Goal: Transaction & Acquisition: Purchase product/service

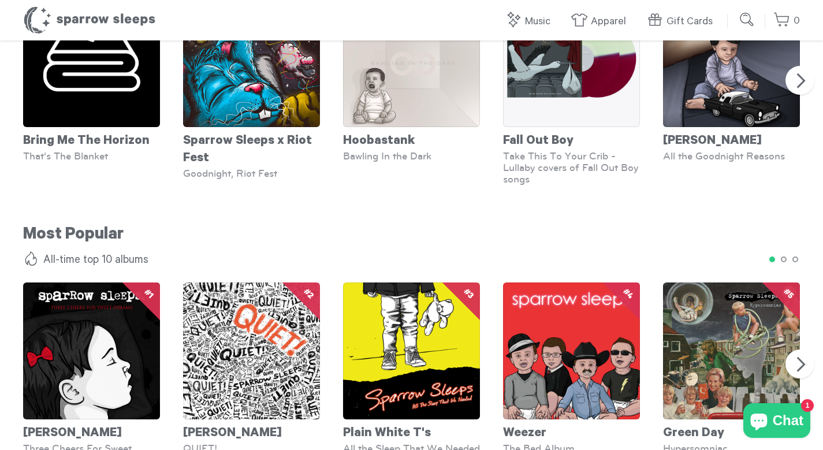
scroll to position [963, 0]
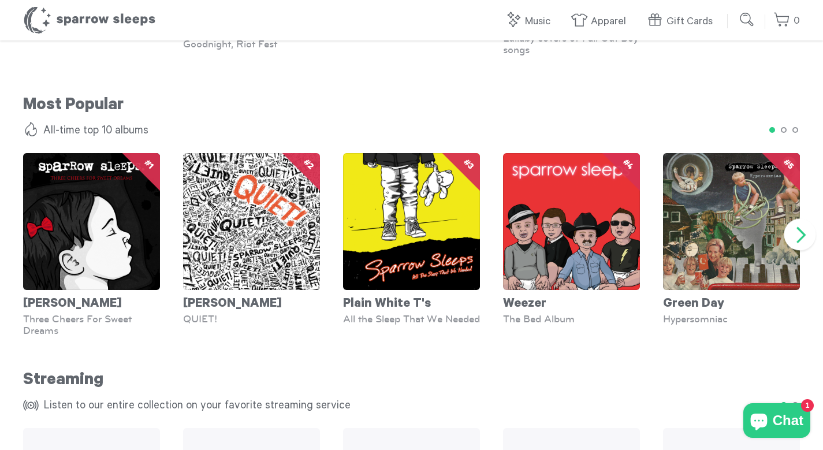
click at [801, 236] on button "Next" at bounding box center [800, 235] width 32 height 32
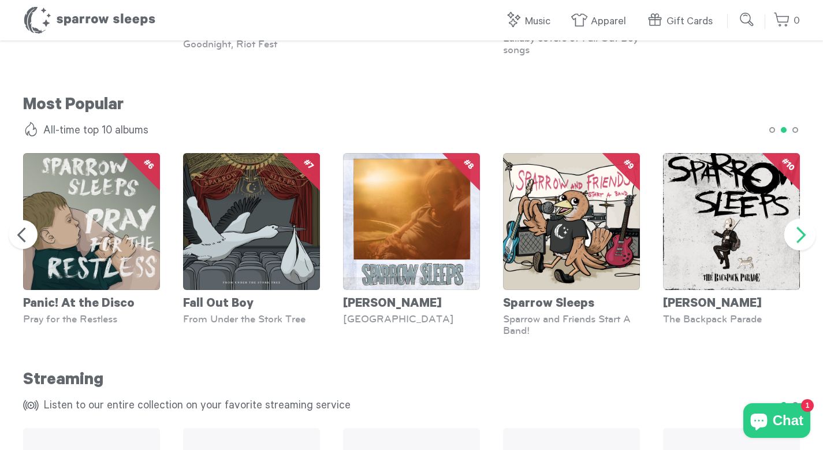
click at [792, 237] on button "Next" at bounding box center [800, 235] width 32 height 32
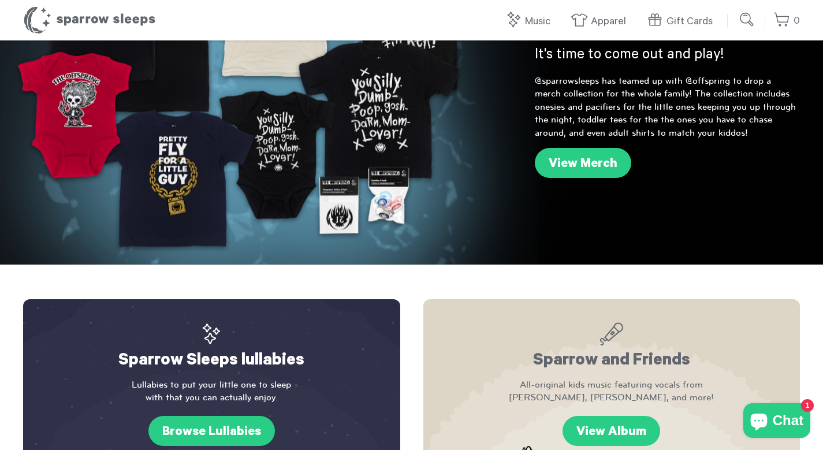
scroll to position [0, 0]
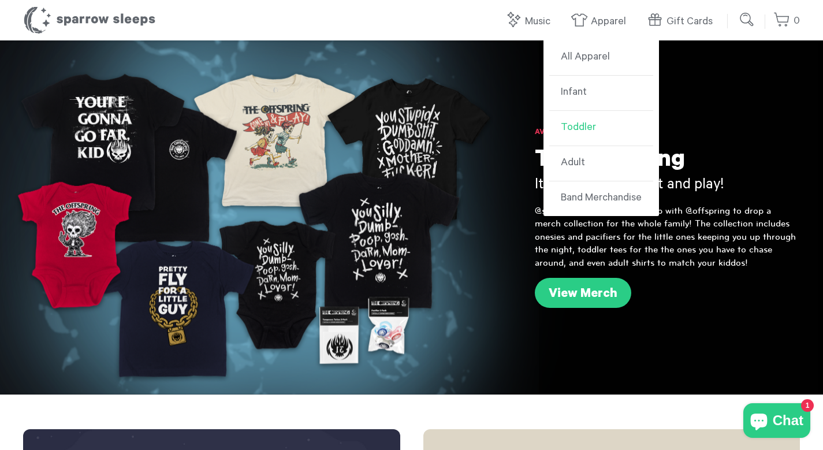
click at [601, 134] on link "Toddler" at bounding box center [601, 128] width 104 height 35
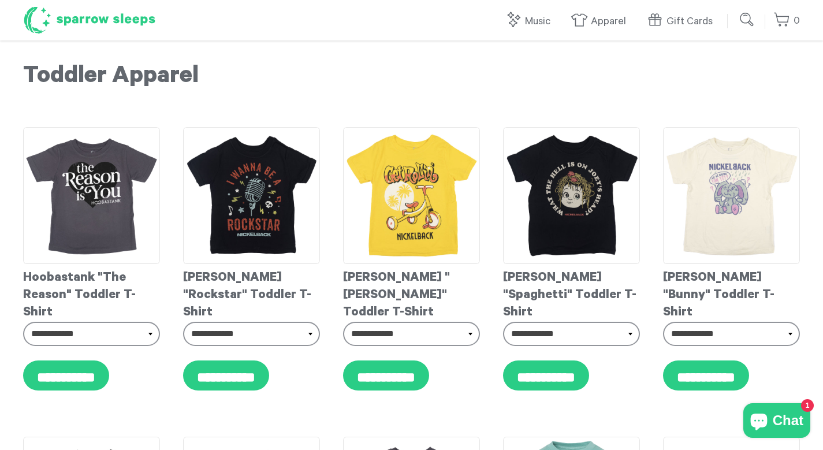
click at [99, 16] on h1 "Sparrow Sleeps" at bounding box center [89, 20] width 133 height 29
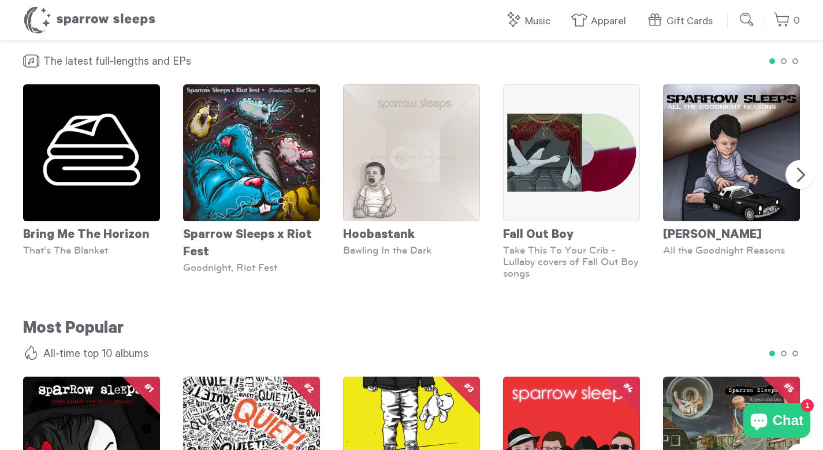
scroll to position [739, 0]
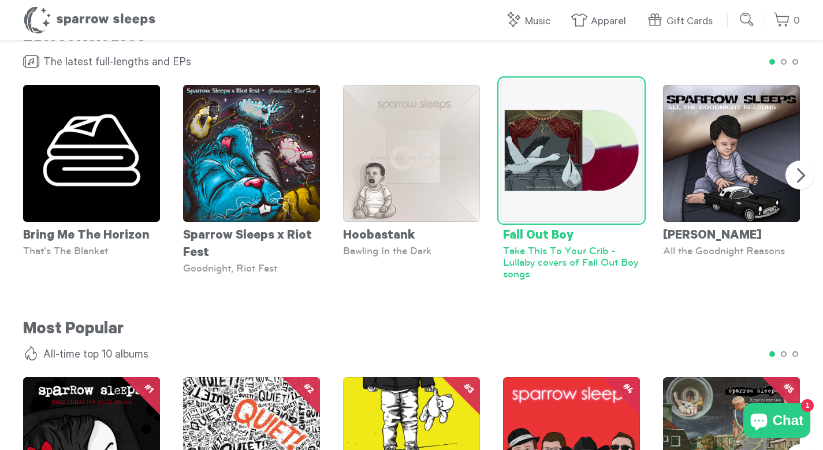
click at [549, 156] on img at bounding box center [571, 151] width 142 height 142
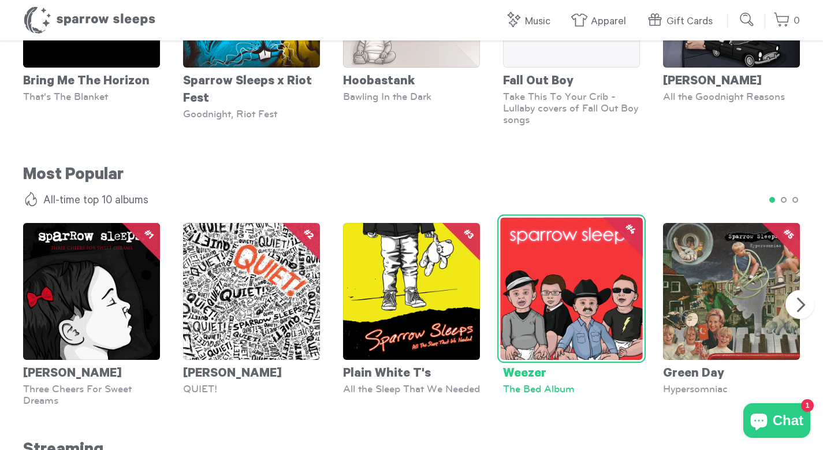
scroll to position [982, 0]
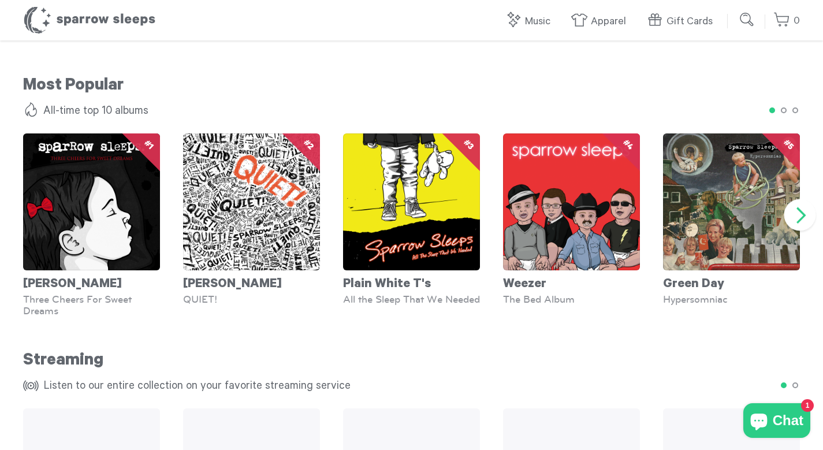
click at [794, 211] on button "Next" at bounding box center [800, 215] width 32 height 32
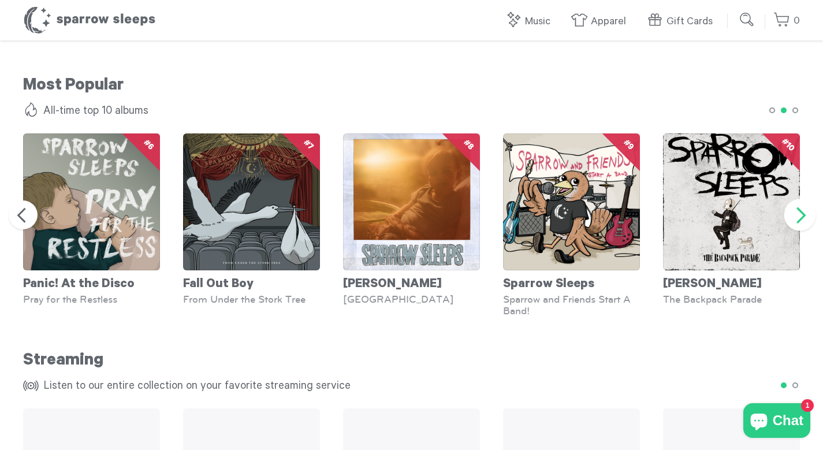
click at [794, 212] on button "Next" at bounding box center [800, 215] width 32 height 32
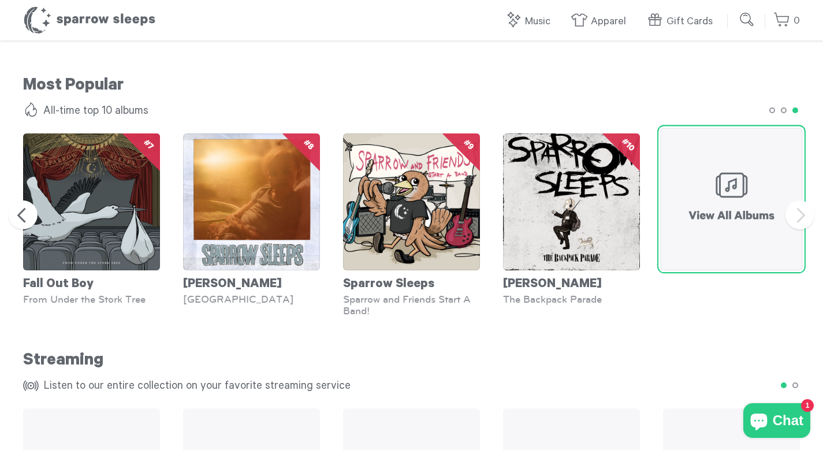
click at [711, 199] on img at bounding box center [731, 199] width 142 height 142
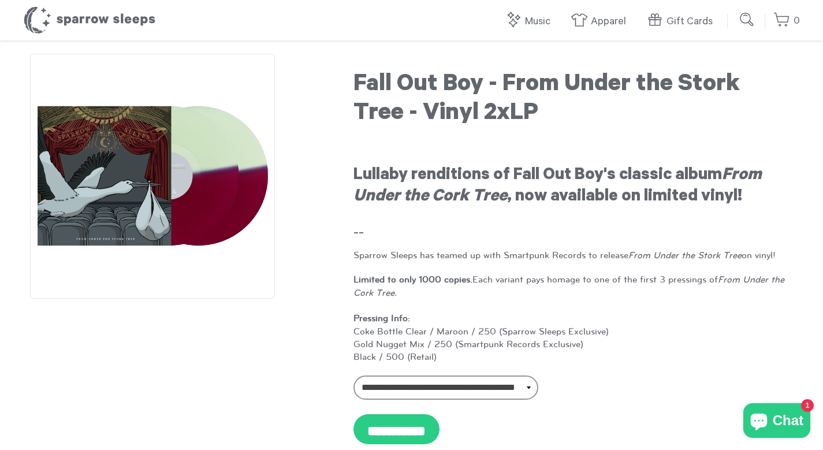
scroll to position [25, 0]
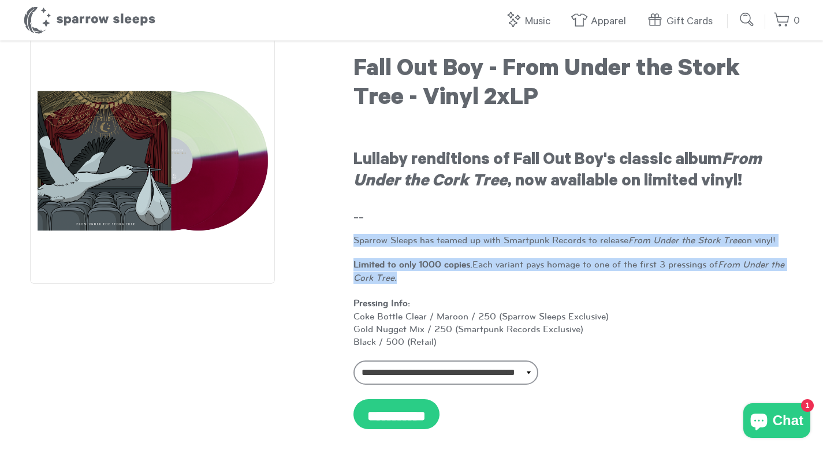
drag, startPoint x: 494, startPoint y: 276, endPoint x: 465, endPoint y: 212, distance: 70.3
click at [465, 212] on div "Lullaby renditions of Fall Out Boy's classic album From Under the Cork Tree , n…" at bounding box center [572, 235] width 439 height 226
click at [458, 247] on div "Lullaby renditions of Fall Out Boy's classic album From Under the Cork Tree , n…" at bounding box center [572, 235] width 439 height 226
drag, startPoint x: 444, startPoint y: 276, endPoint x: 397, endPoint y: 229, distance: 67.4
click at [397, 229] on div "Lullaby renditions of Fall Out Boy's classic album From Under the Cork Tree , n…" at bounding box center [572, 235] width 439 height 226
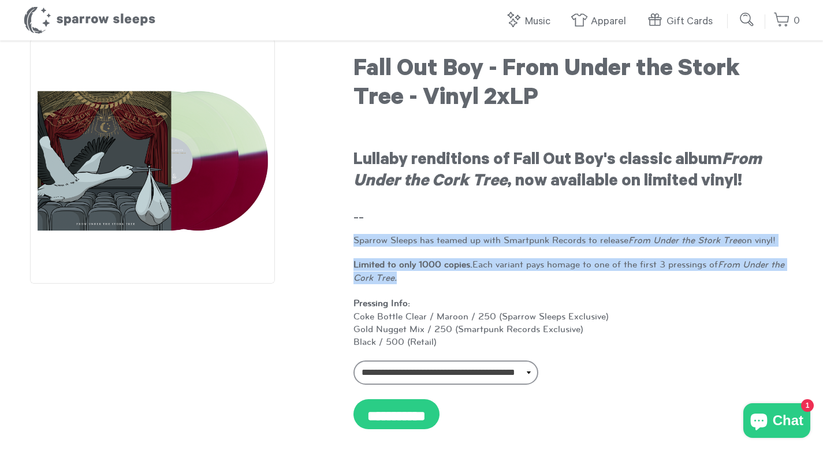
click at [396, 229] on h3 "--" at bounding box center [572, 220] width 439 height 20
drag, startPoint x: 416, startPoint y: 275, endPoint x: 368, endPoint y: 212, distance: 79.5
click at [364, 208] on div "Lullaby renditions of Fall Out Boy's classic album From Under the Cork Tree , n…" at bounding box center [572, 235] width 439 height 226
click at [492, 267] on span "Limited to only 1000 copies. Each variant pays homage to one of the first 3 pre…" at bounding box center [568, 302] width 431 height 87
drag, startPoint x: 477, startPoint y: 279, endPoint x: 332, endPoint y: 246, distance: 148.6
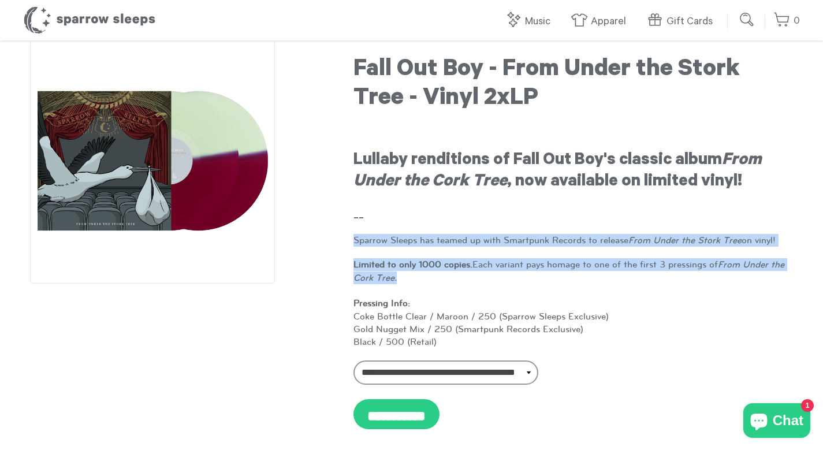
click at [332, 246] on div "**********" at bounding box center [411, 263] width 776 height 448
click at [332, 248] on div "**********" at bounding box center [411, 263] width 776 height 448
drag, startPoint x: 348, startPoint y: 233, endPoint x: 570, endPoint y: 289, distance: 229.2
click at [574, 286] on div "**********" at bounding box center [572, 263] width 453 height 448
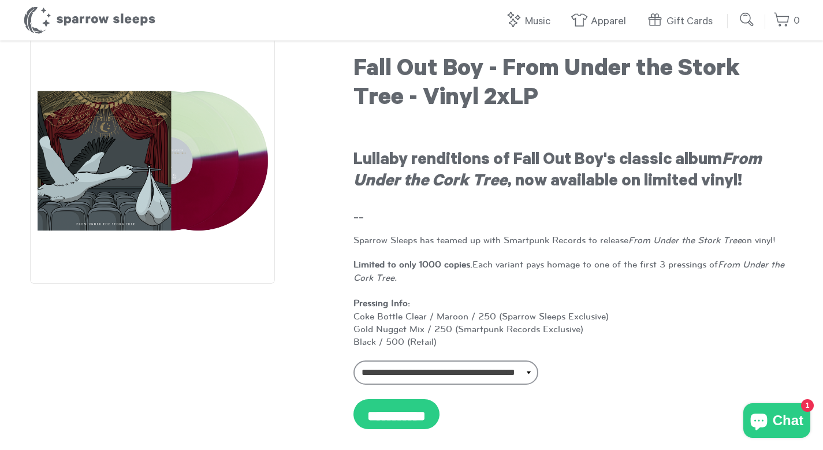
drag, startPoint x: 570, startPoint y: 289, endPoint x: 552, endPoint y: 300, distance: 21.5
click at [566, 290] on p "Limited to only 1000 copies. Each variant pays homage to one of the first 3 pre…" at bounding box center [572, 303] width 439 height 91
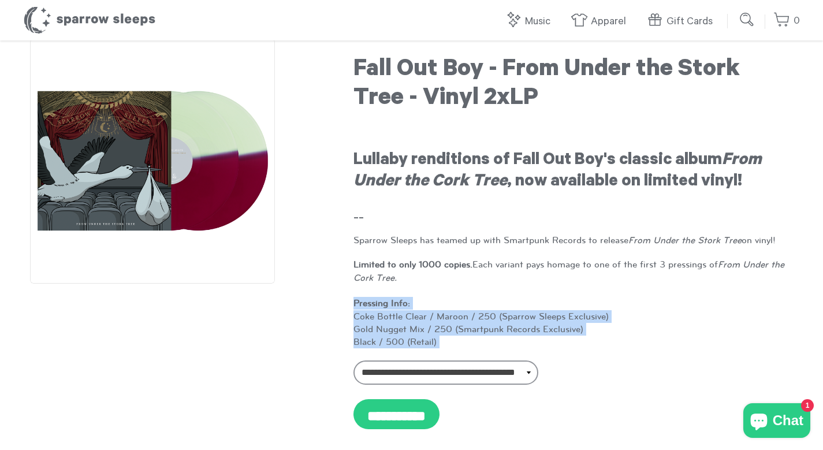
drag, startPoint x: 552, startPoint y: 300, endPoint x: 615, endPoint y: 350, distance: 80.9
click at [615, 351] on div "**********" at bounding box center [572, 263] width 453 height 448
click at [614, 350] on div "**********" at bounding box center [572, 263] width 453 height 448
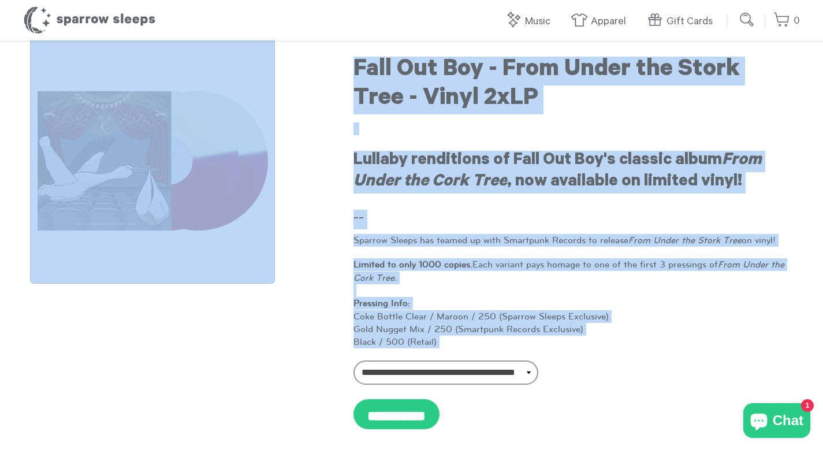
drag, startPoint x: 472, startPoint y: 339, endPoint x: 354, endPoint y: 300, distance: 124.1
click at [292, 312] on div "**********" at bounding box center [411, 263] width 776 height 448
click at [354, 300] on strong "Pressing Info:" at bounding box center [381, 303] width 57 height 10
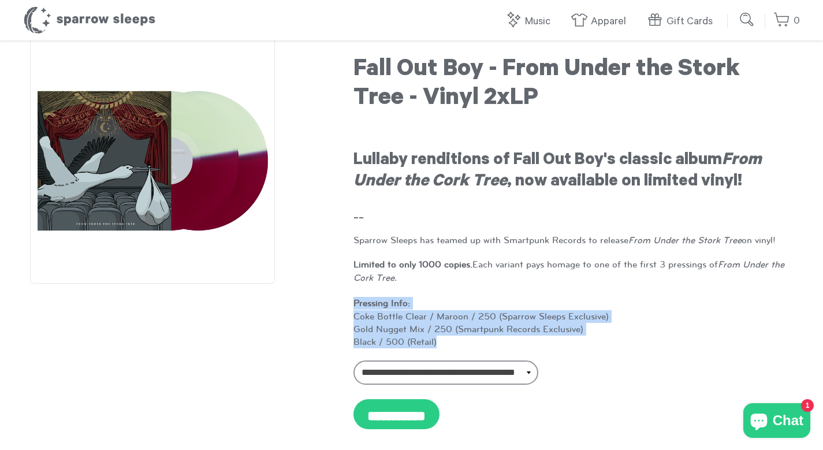
drag, startPoint x: 353, startPoint y: 300, endPoint x: 506, endPoint y: 337, distance: 157.9
click at [505, 338] on div "**********" at bounding box center [572, 263] width 453 height 448
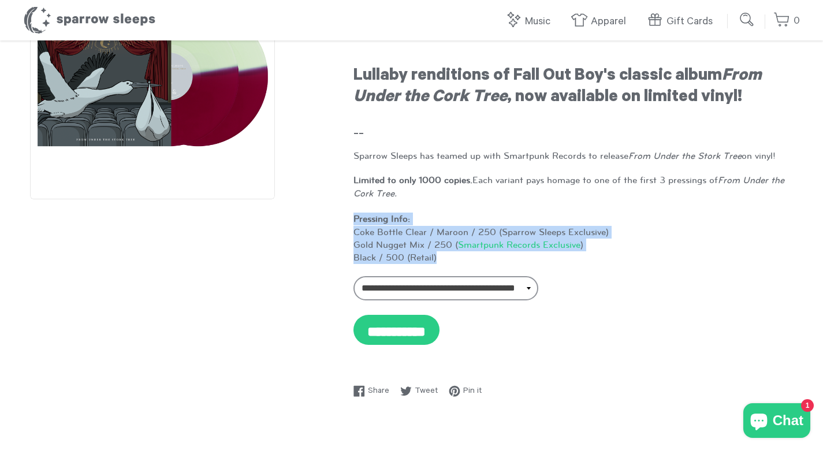
scroll to position [0, 0]
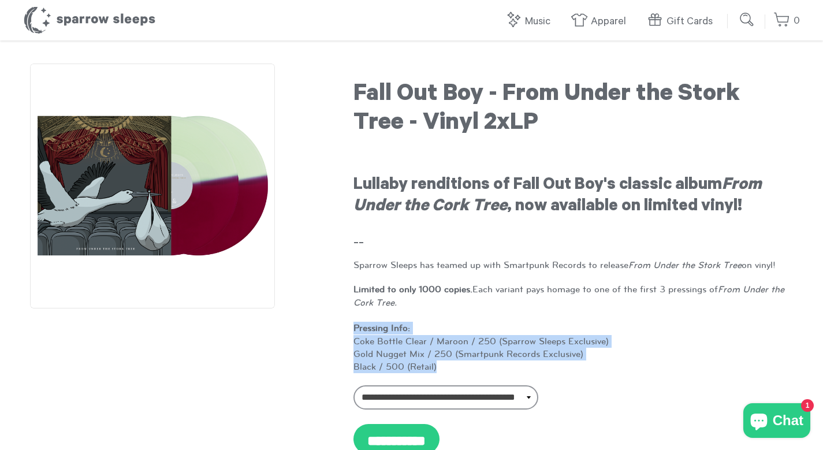
click at [208, 197] on img at bounding box center [152, 185] width 245 height 245
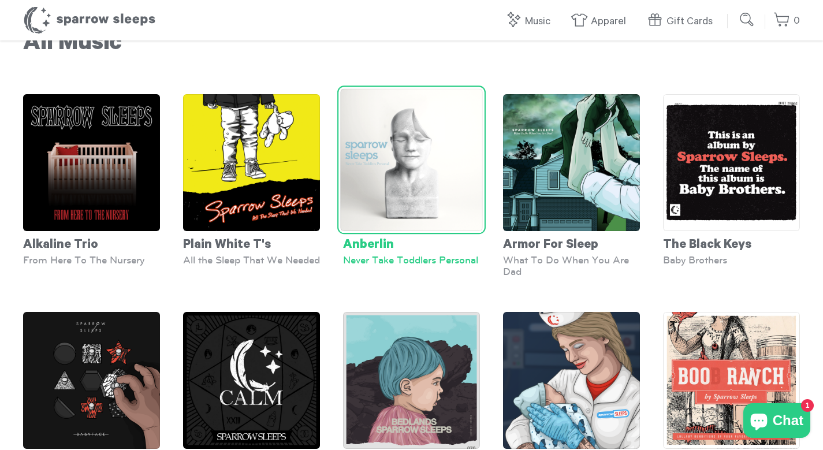
scroll to position [35, 0]
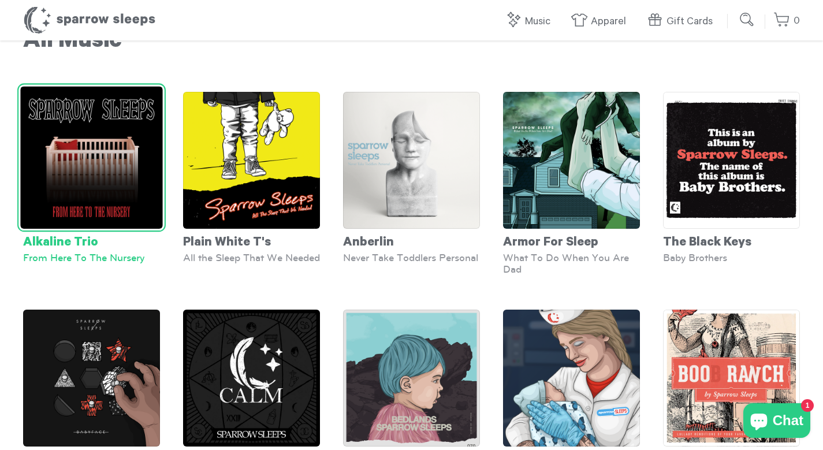
click at [107, 160] on img at bounding box center [91, 158] width 142 height 142
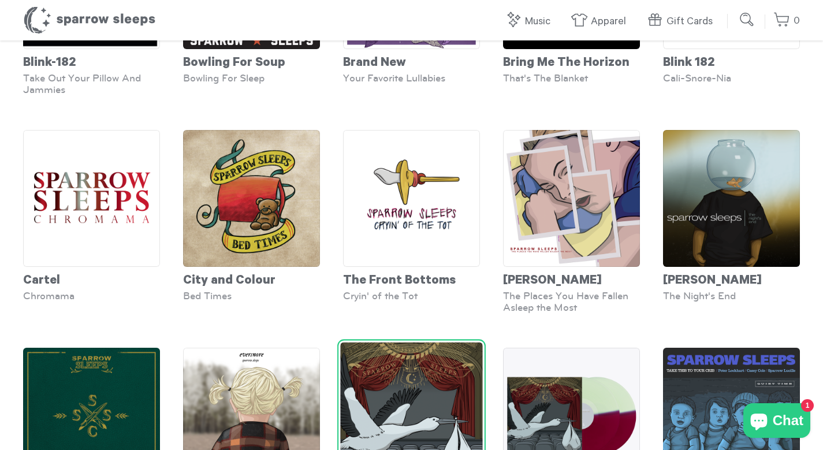
scroll to position [831, 0]
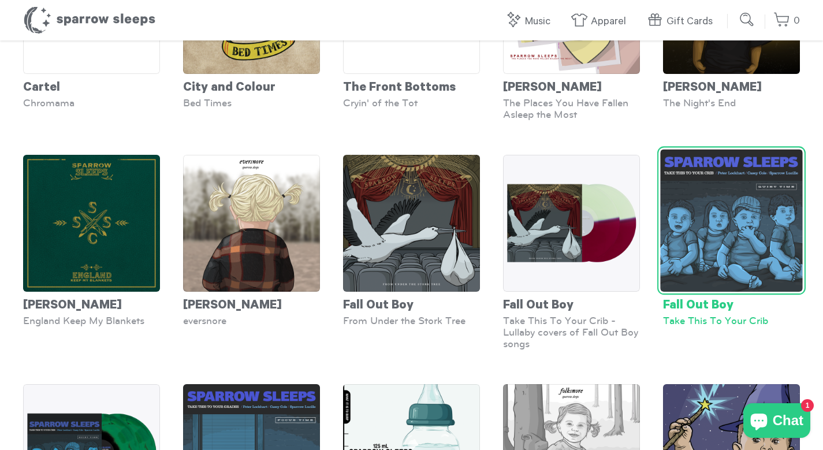
click at [743, 282] on img at bounding box center [731, 221] width 142 height 142
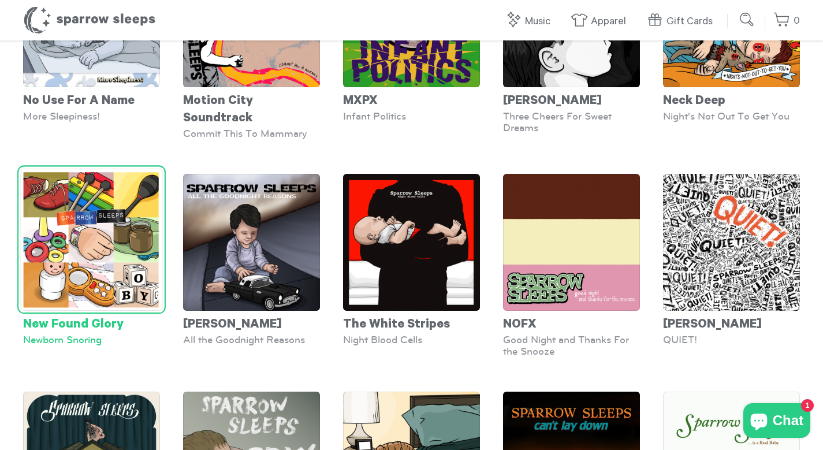
scroll to position [2265, 0]
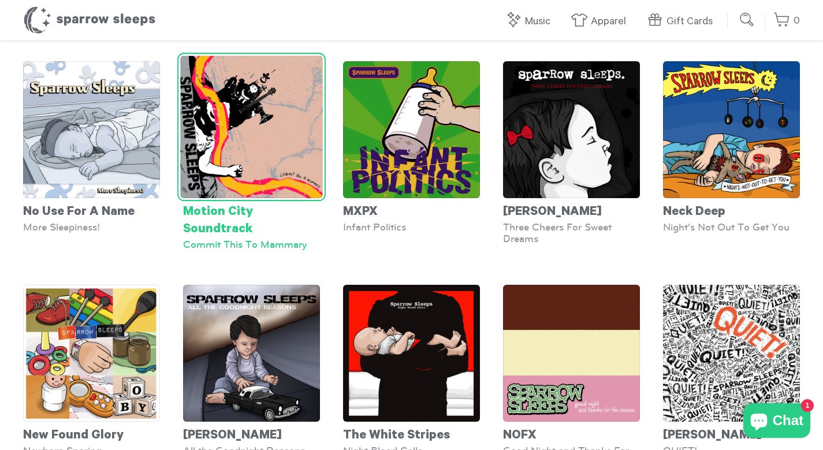
click at [261, 160] on img at bounding box center [251, 127] width 142 height 142
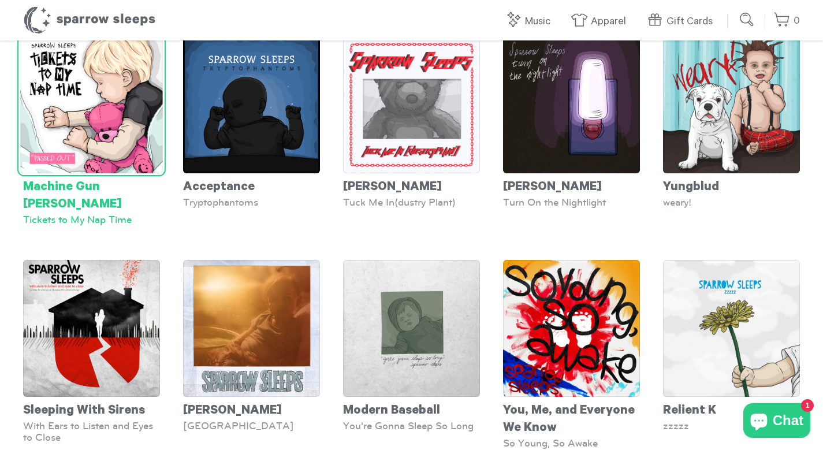
scroll to position [4332, 0]
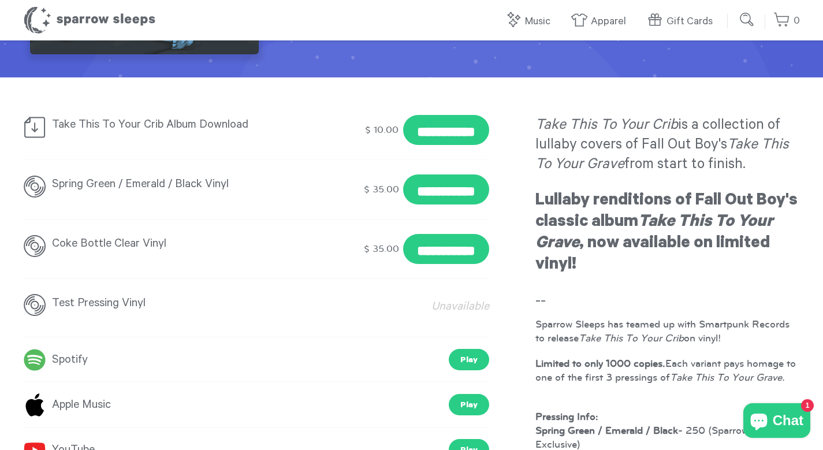
scroll to position [158, 0]
